Goal: Transaction & Acquisition: Purchase product/service

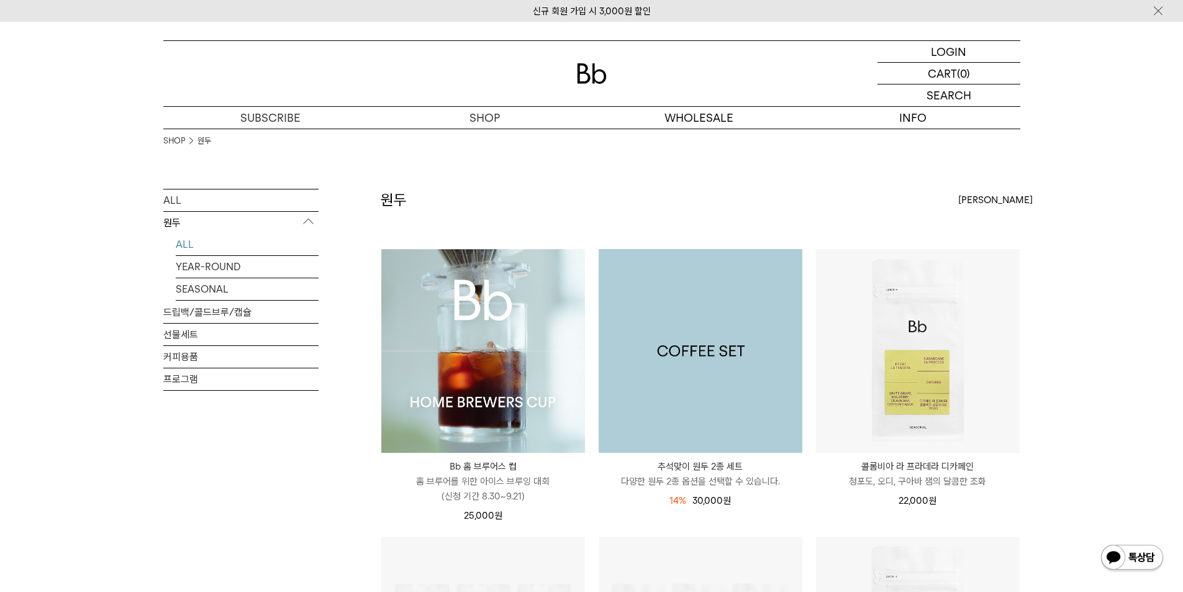
scroll to position [186, 0]
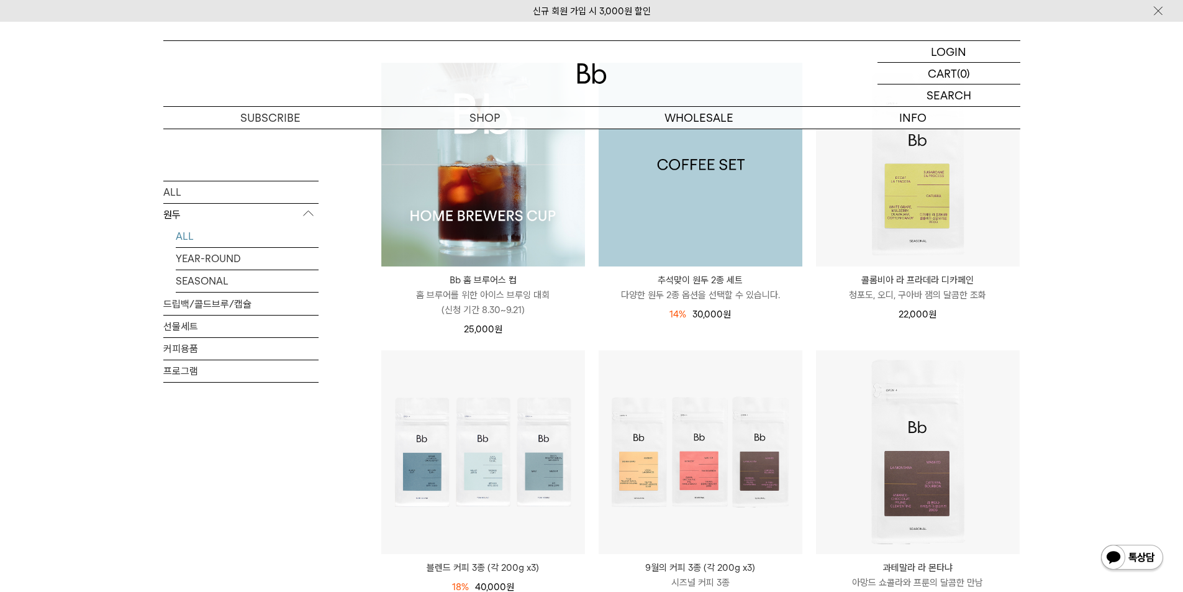
click at [699, 214] on img at bounding box center [701, 165] width 204 height 204
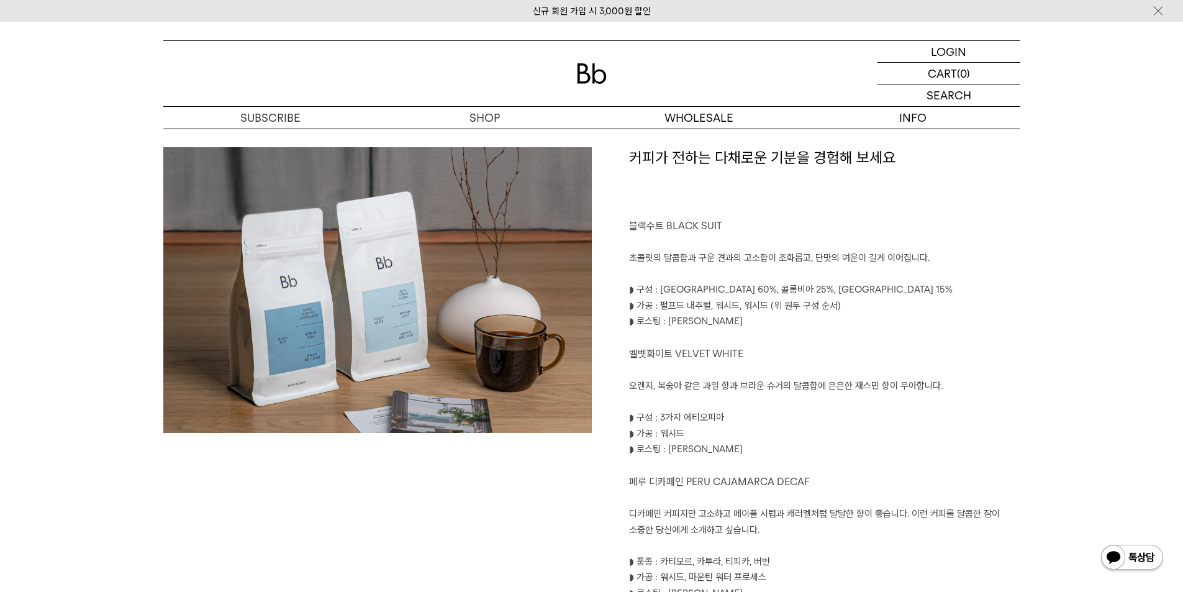
scroll to position [745, 0]
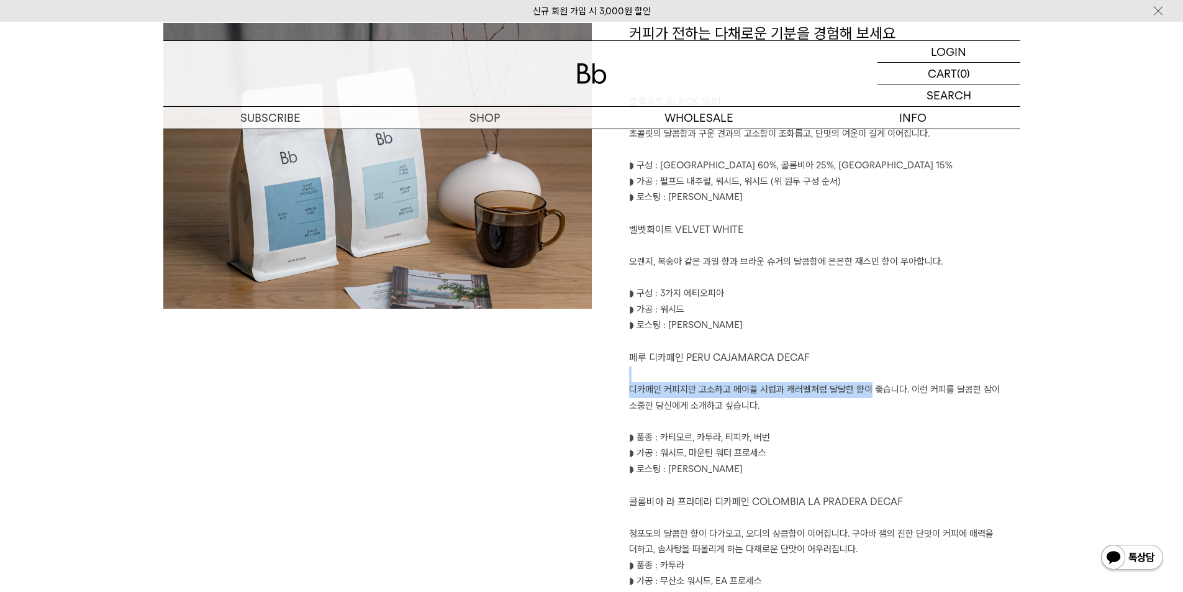
drag, startPoint x: 631, startPoint y: 379, endPoint x: 871, endPoint y: 398, distance: 241.1
click at [871, 397] on div "커피가 전하는 다채로운 기분을 경험해 보세요 블랙수트 BLACK SUIT 초콜릿의 달콤함과 구운 견과의 고소함이 조화롭고, 단맛의 여운이 길게…" at bounding box center [806, 322] width 429 height 598
click at [873, 399] on p "디카페인 커피지만 고소하고 메이플 시럽과 캐러멜처럼 달달한 향이 좋습니다. 이런 커피를 달콤한 잠이 소중한 당신에게 소개하고 싶습니다." at bounding box center [824, 398] width 391 height 32
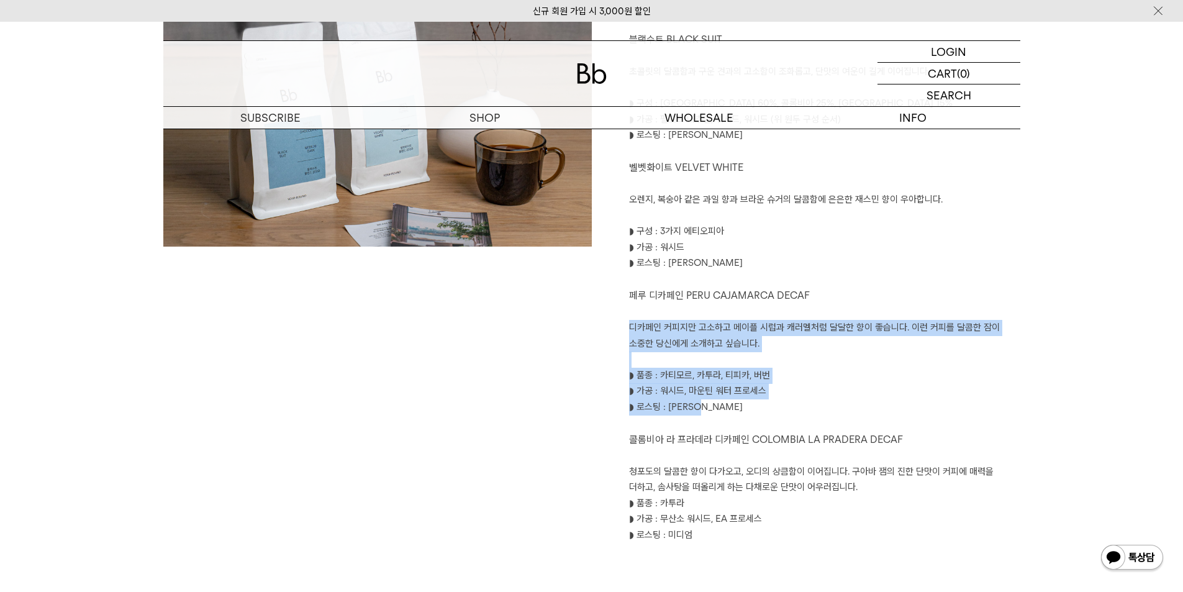
drag, startPoint x: 730, startPoint y: 407, endPoint x: 609, endPoint y: 333, distance: 142.7
click at [609, 333] on div "커피가 전하는 다채로운 기분을 경험해 보세요 블랙수트 BLACK SUIT 초콜릿의 달콤함과 구운 견과의 고소함이 조화롭고, 단맛의 여운이 길게…" at bounding box center [806, 260] width 429 height 598
click at [753, 401] on p "◗ 로스팅 : 미디엄 다크" at bounding box center [824, 407] width 391 height 16
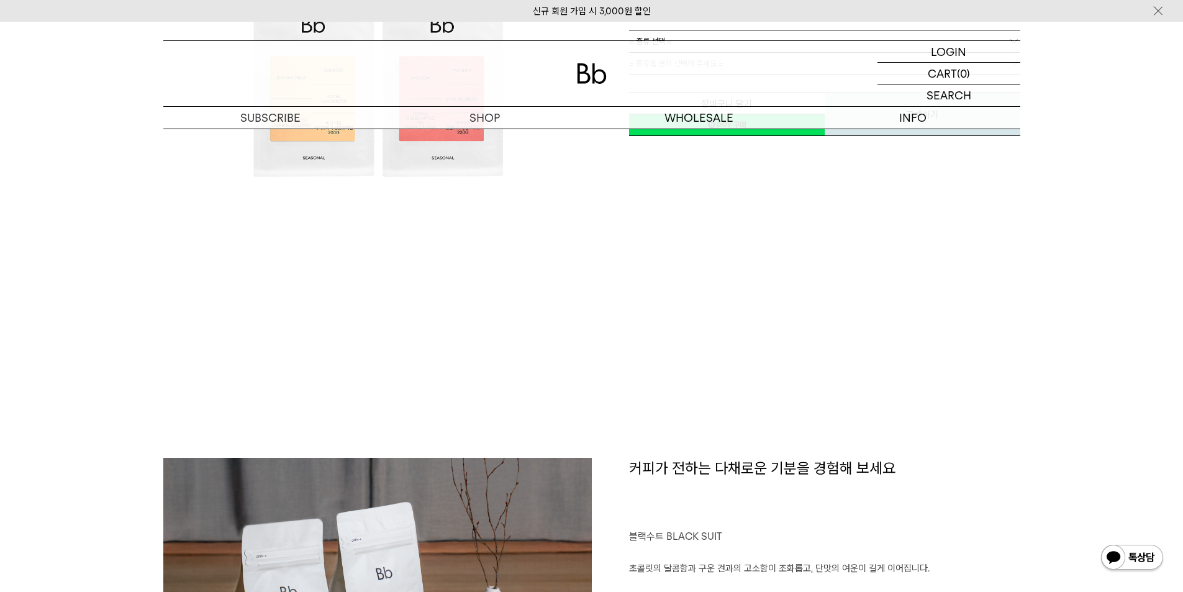
scroll to position [0, 0]
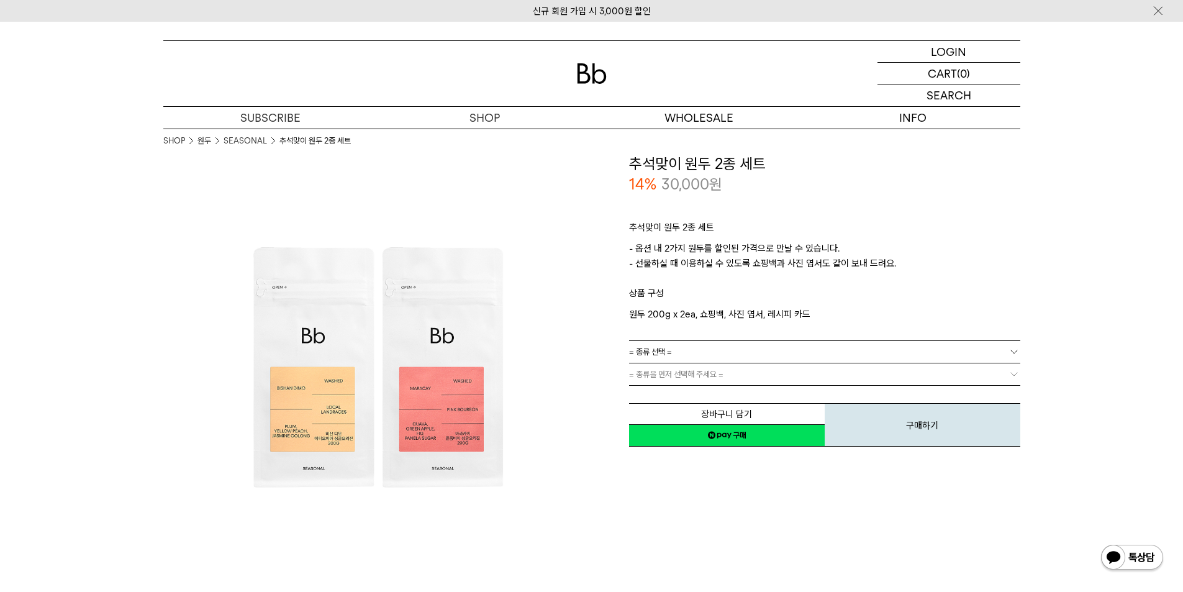
click at [693, 337] on div "추석맞이 원두 2종 세트 - 옵션 내 2가지 원두를 할인된 가격으로 만날 수 있습니다. - 선물하실 때 이용하실 수 있도록 쇼핑백과 사진 엽서…" at bounding box center [824, 267] width 391 height 145
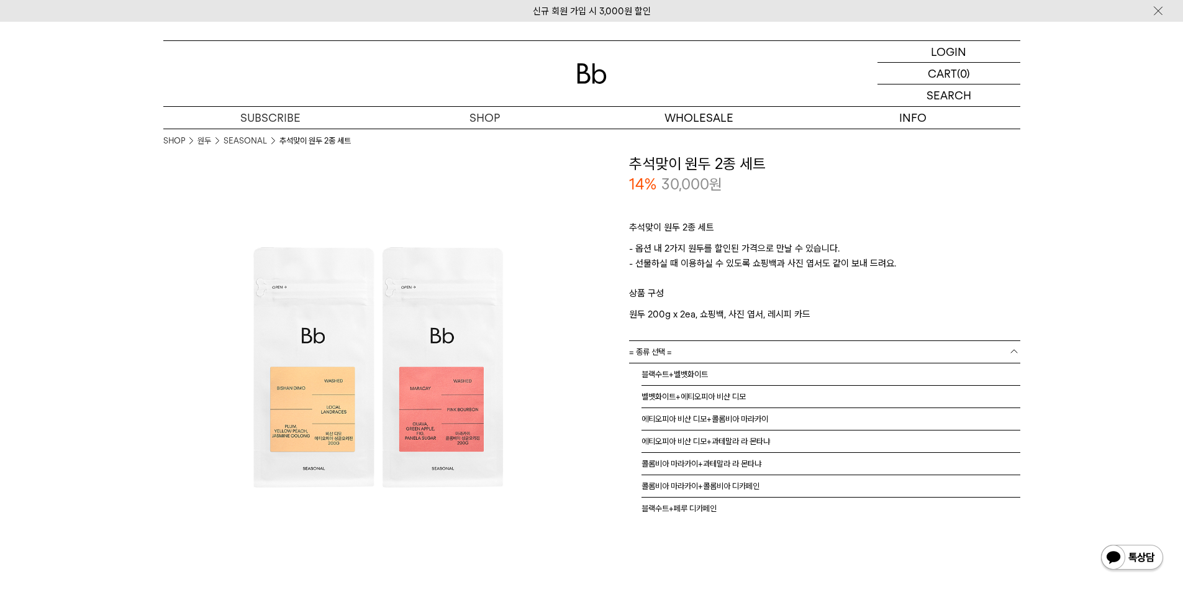
click at [676, 354] on link "= 종류 선택 =" at bounding box center [824, 352] width 391 height 22
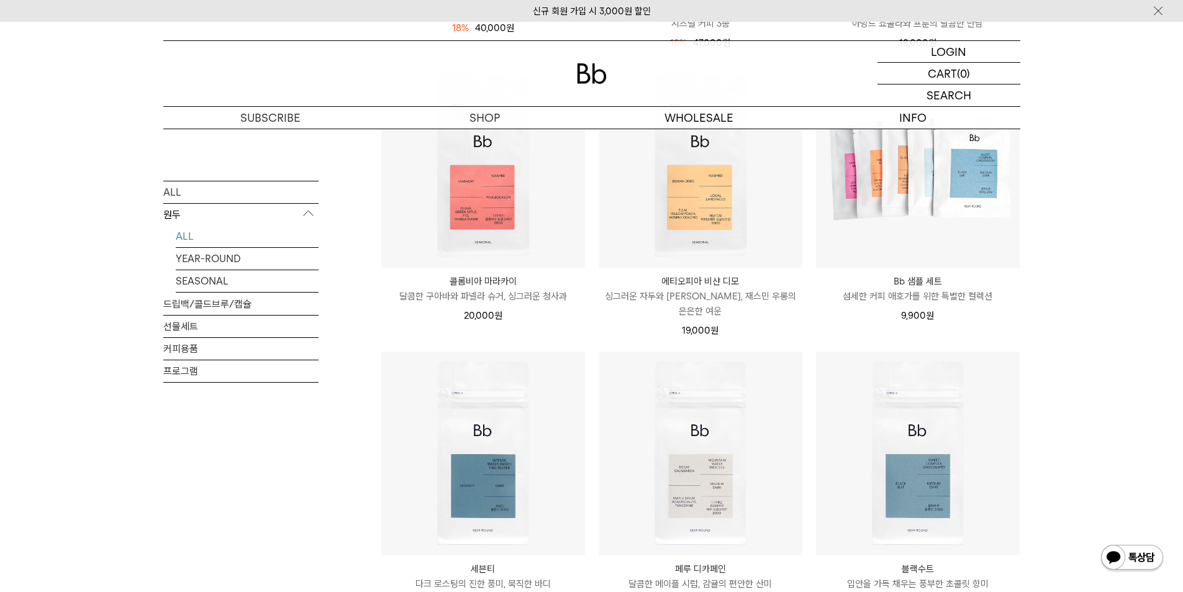
scroll to position [869, 0]
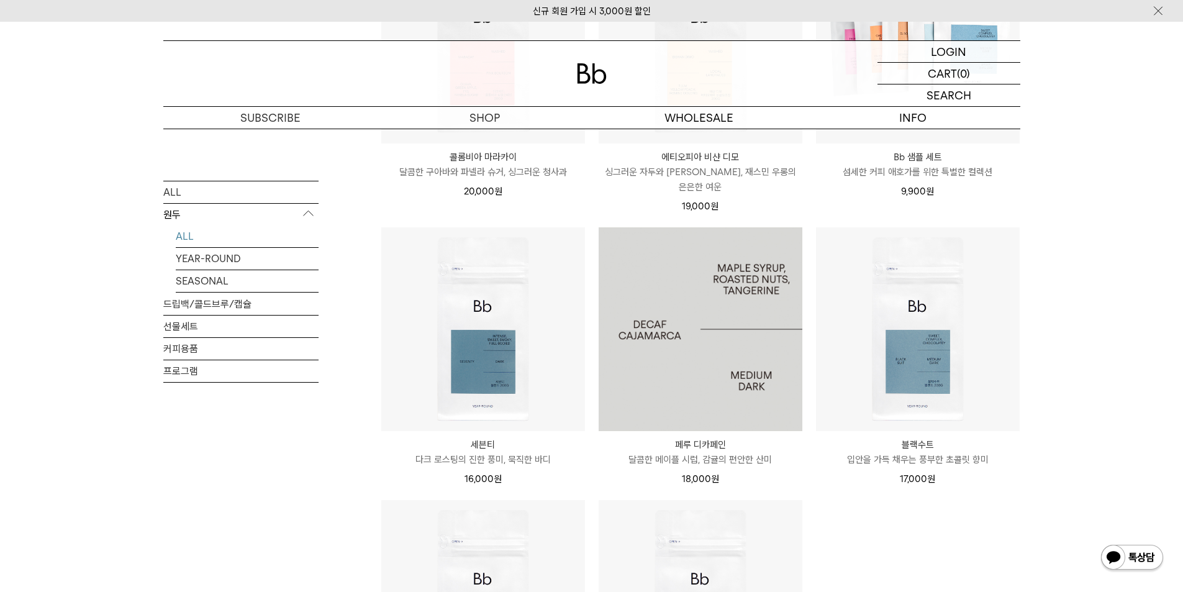
click at [733, 363] on img at bounding box center [701, 329] width 204 height 204
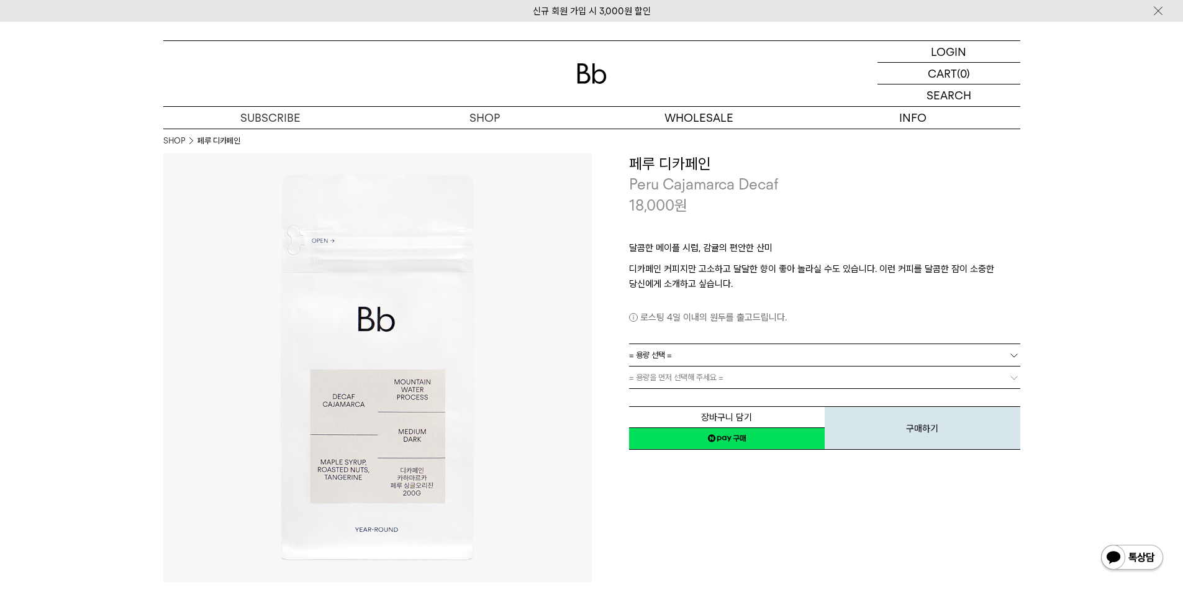
click at [679, 359] on link "= 용량 선택 =" at bounding box center [824, 355] width 391 height 22
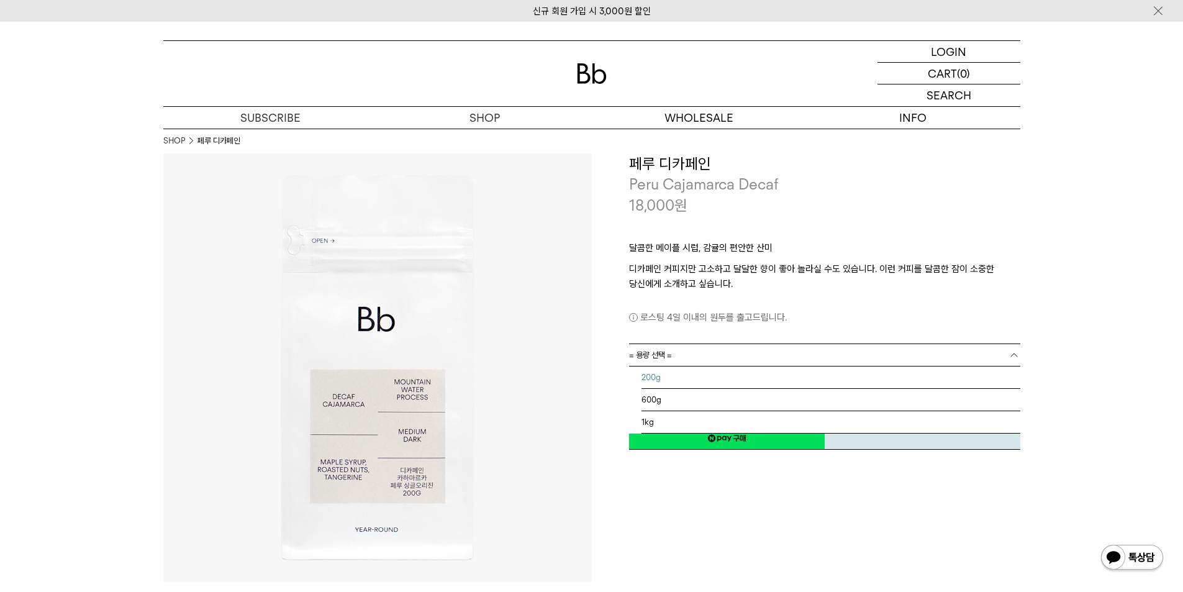
click at [689, 378] on li "200g" at bounding box center [831, 377] width 379 height 22
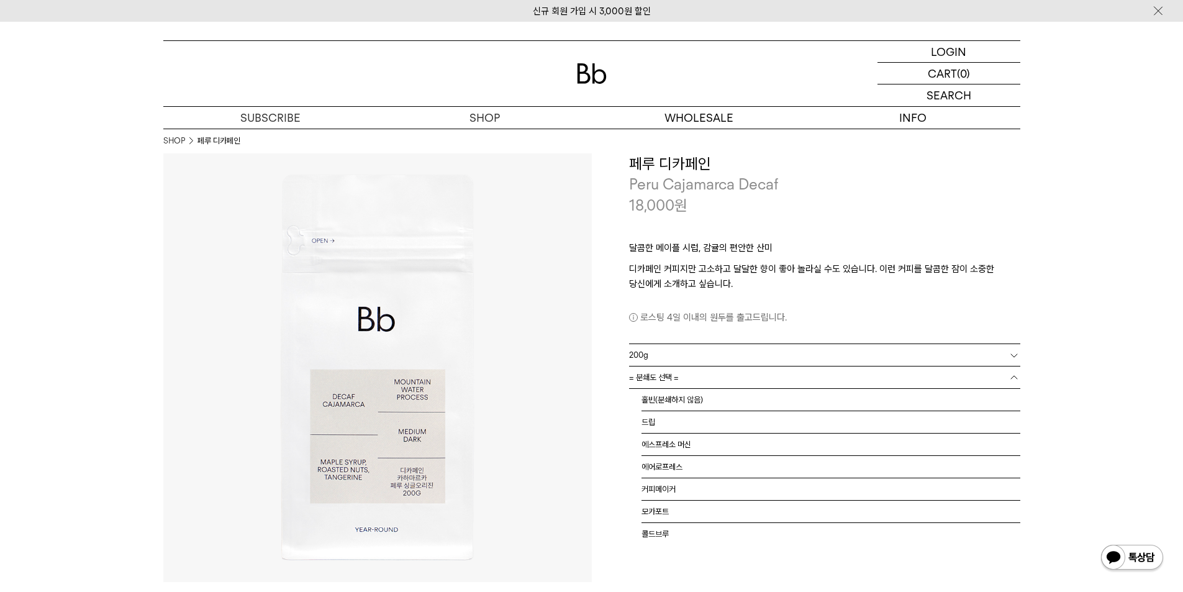
click at [689, 377] on link "= 분쇄도 선택 =" at bounding box center [824, 377] width 391 height 22
click at [678, 397] on li "홀빈(분쇄하지 않음)" at bounding box center [831, 400] width 379 height 22
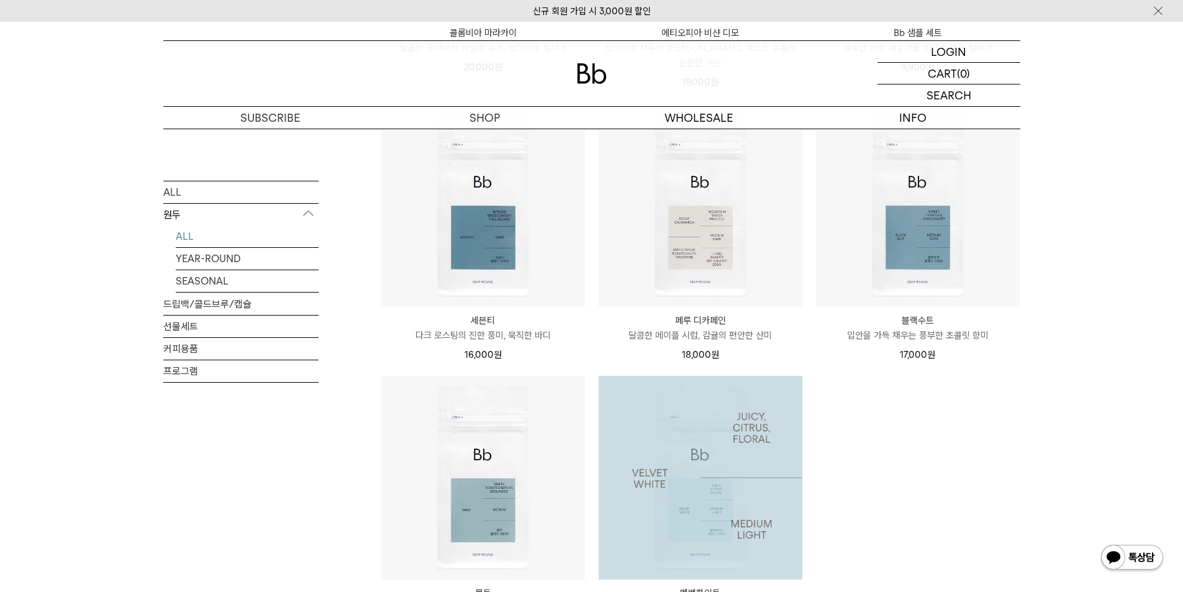
scroll to position [1118, 0]
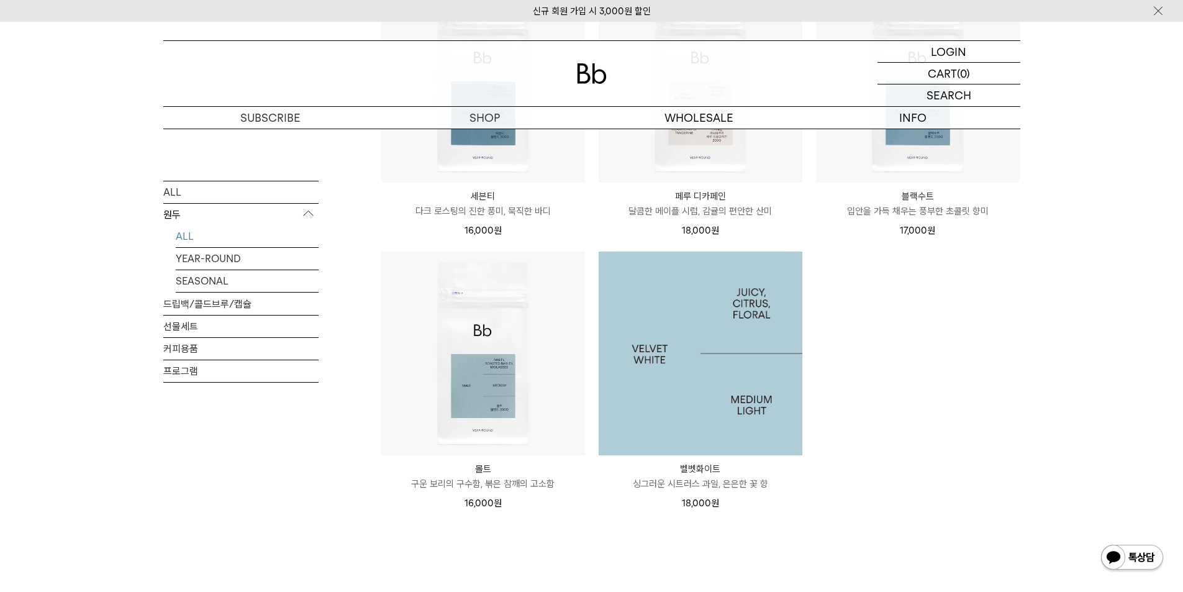
click at [694, 358] on img at bounding box center [701, 354] width 204 height 204
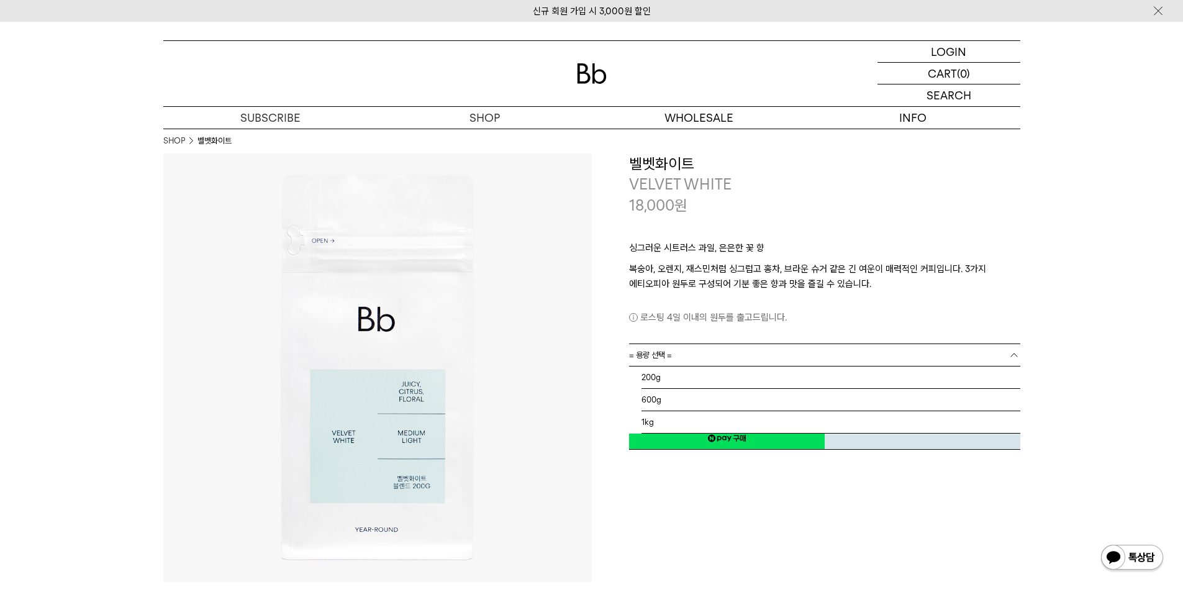
click at [668, 350] on span "= 용량 선택 =" at bounding box center [650, 355] width 43 height 22
click at [684, 379] on li "200g" at bounding box center [831, 377] width 379 height 22
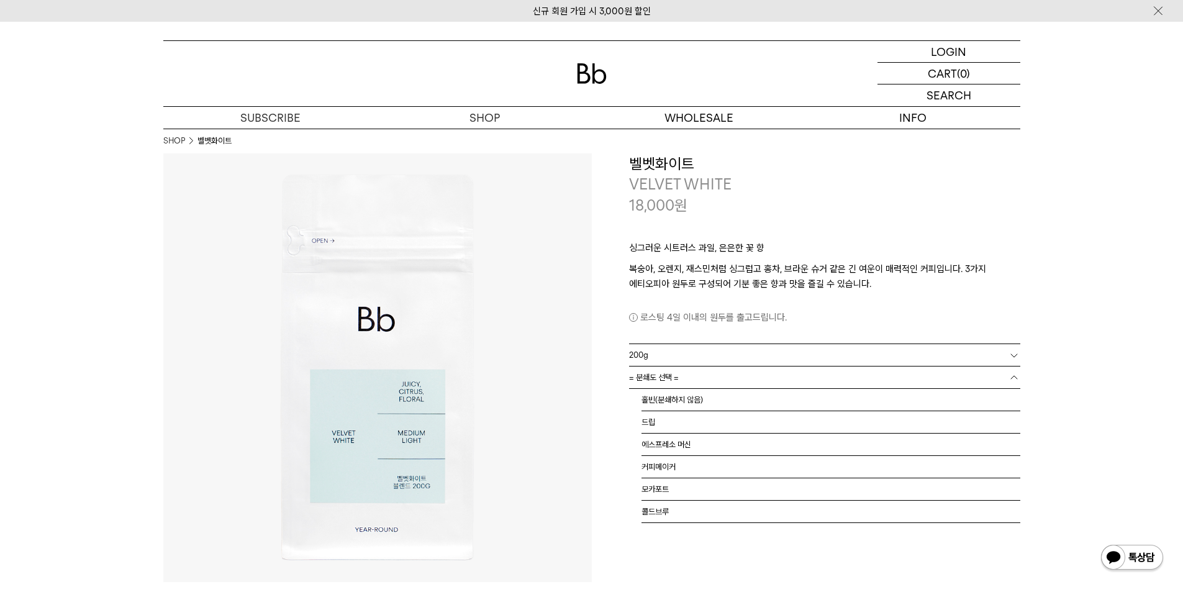
click at [699, 381] on link "= 분쇄도 선택 =" at bounding box center [824, 377] width 391 height 22
click at [687, 397] on li "홀빈(분쇄하지 않음)" at bounding box center [831, 400] width 379 height 22
